Goal: Navigation & Orientation: Find specific page/section

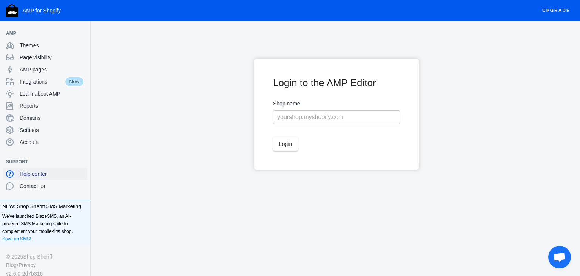
scroll to position [0, 0]
click at [24, 12] on span "AMP for Shopify" at bounding box center [42, 11] width 38 height 6
drag, startPoint x: 21, startPoint y: 16, endPoint x: 107, endPoint y: 14, distance: 86.1
click at [73, 11] on div "AMP for Shopify" at bounding box center [53, 10] width 106 height 21
drag, startPoint x: 151, startPoint y: 17, endPoint x: 48, endPoint y: 11, distance: 102.9
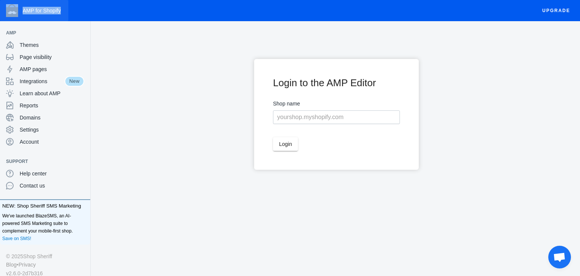
click at [39, 13] on div "AMP for Shopify Upgrade" at bounding box center [290, 10] width 580 height 21
drag, startPoint x: 92, startPoint y: 18, endPoint x: 102, endPoint y: 12, distance: 11.7
click at [93, 17] on div "AMP for Shopify" at bounding box center [53, 10] width 106 height 21
click at [121, 10] on div "Upgrade" at bounding box center [343, 10] width 474 height 21
drag, startPoint x: 41, startPoint y: 11, endPoint x: 59, endPoint y: 2, distance: 20.6
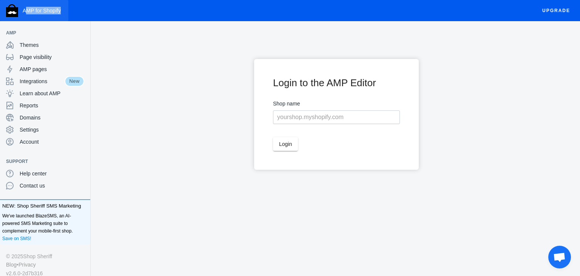
click at [24, 12] on div "AMP for Shopify Upgrade" at bounding box center [290, 10] width 580 height 21
